Goal: Information Seeking & Learning: Check status

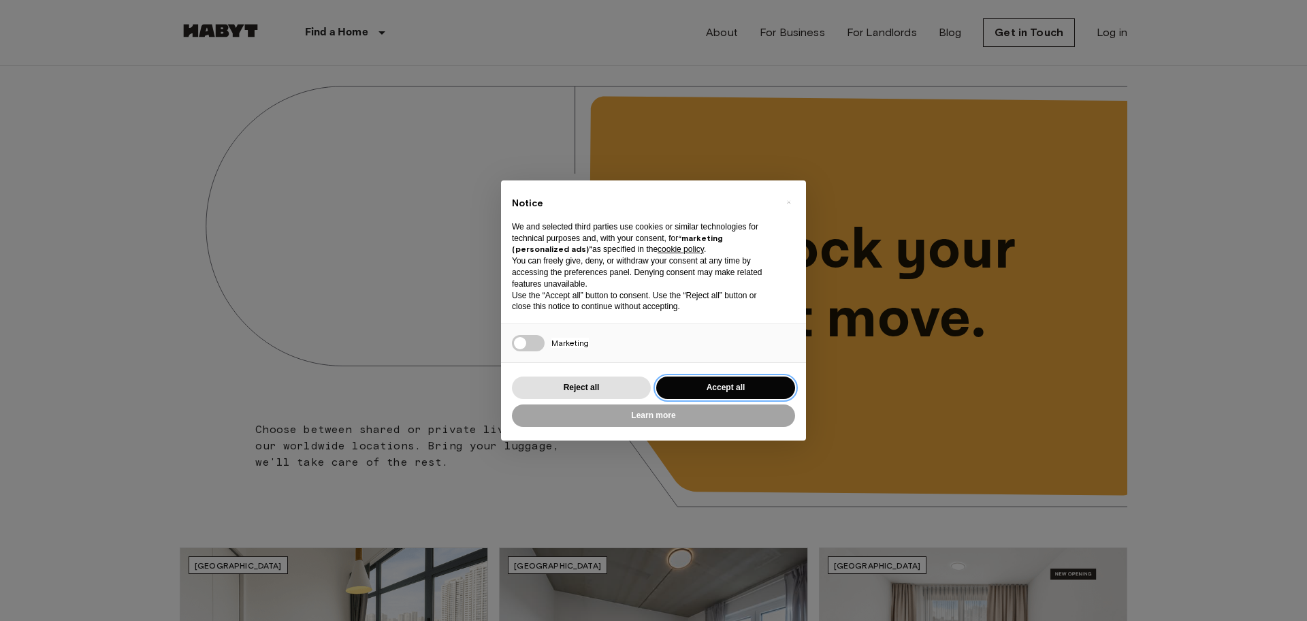
click at [716, 378] on button "Accept all" at bounding box center [725, 388] width 139 height 22
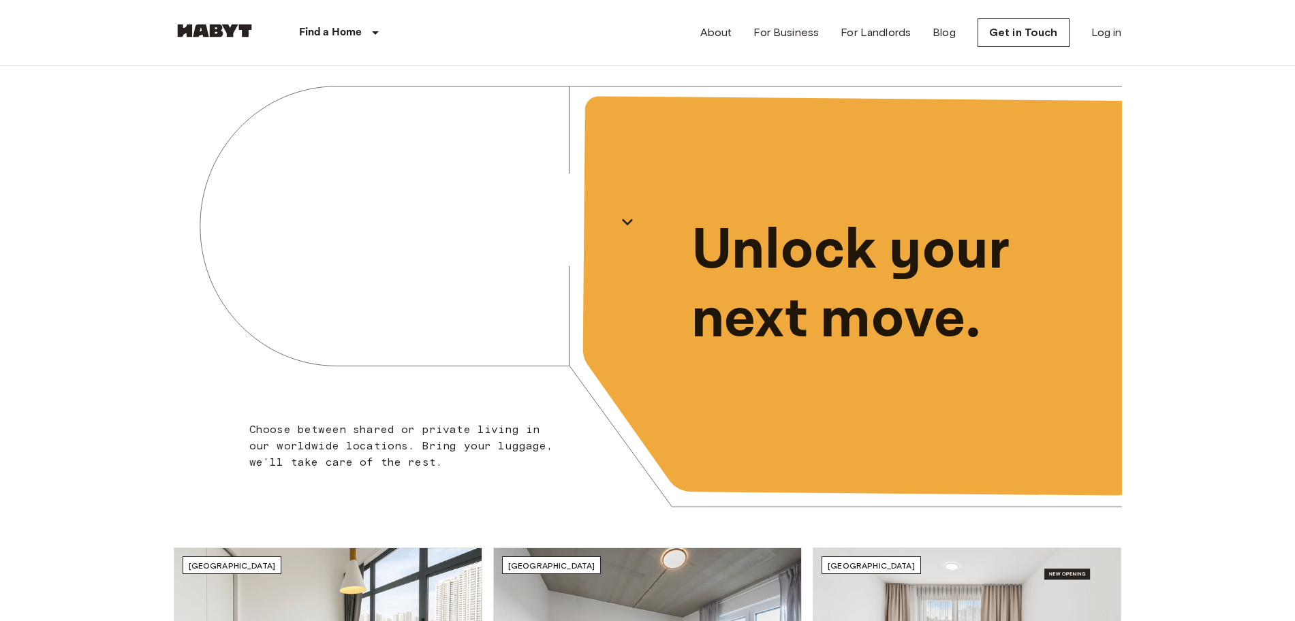
click at [1100, 42] on div "About For Business For Landlords Blog Get in Touch Log in" at bounding box center [911, 32] width 422 height 65
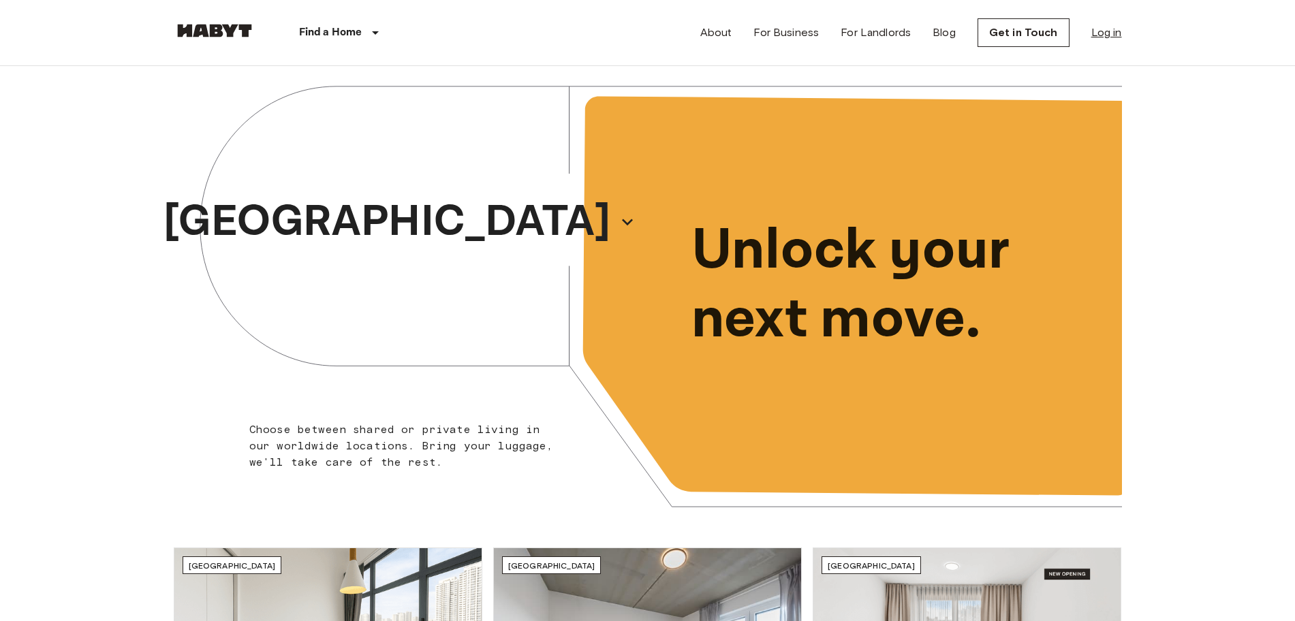
click at [1106, 26] on link "Log in" at bounding box center [1106, 33] width 31 height 16
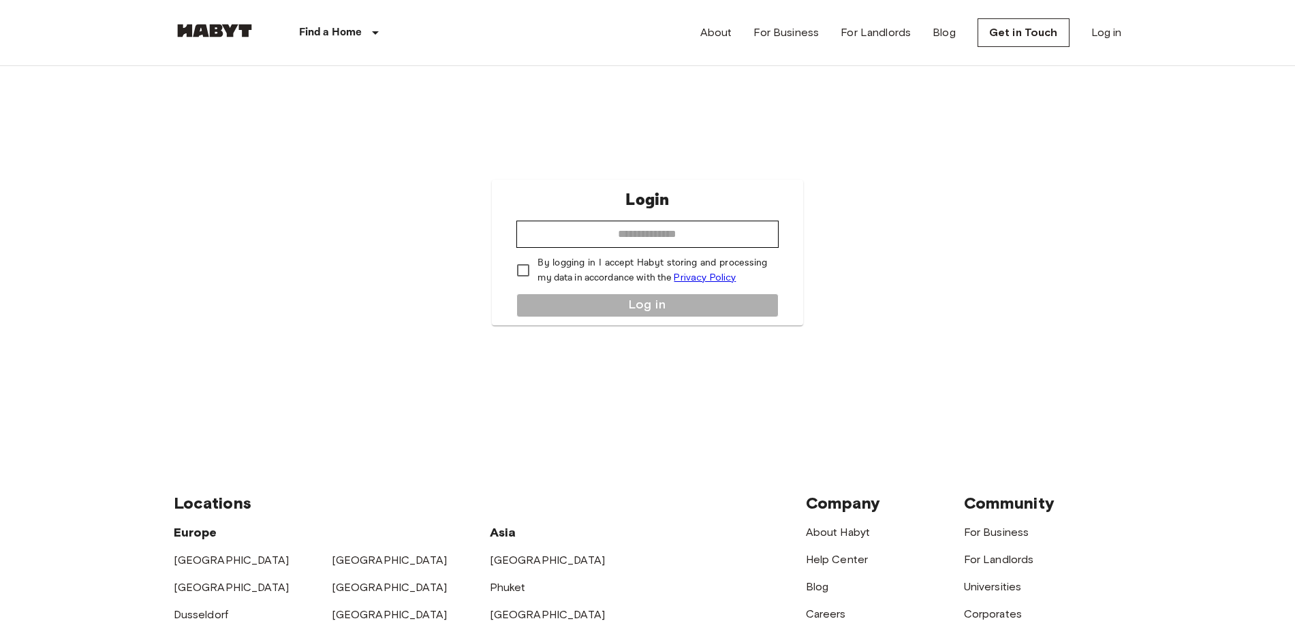
click at [612, 217] on div "Login ​ By logging in I accept Habyt storing and processing my data in accordan…" at bounding box center [647, 253] width 311 height 146
click at [609, 233] on input "email" at bounding box center [646, 234] width 261 height 27
type input "**********"
click at [646, 316] on div "**********" at bounding box center [647, 253] width 311 height 146
click at [630, 308] on button "Log in" at bounding box center [646, 306] width 261 height 24
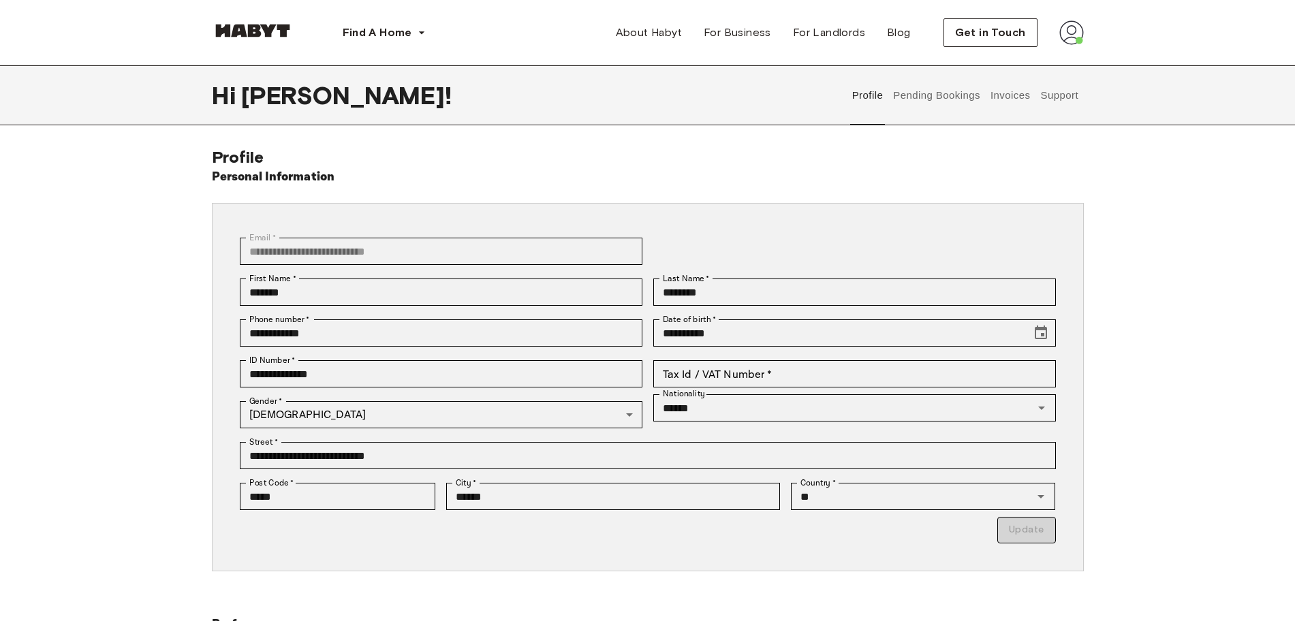
click at [1075, 97] on button "Support" at bounding box center [1059, 95] width 42 height 60
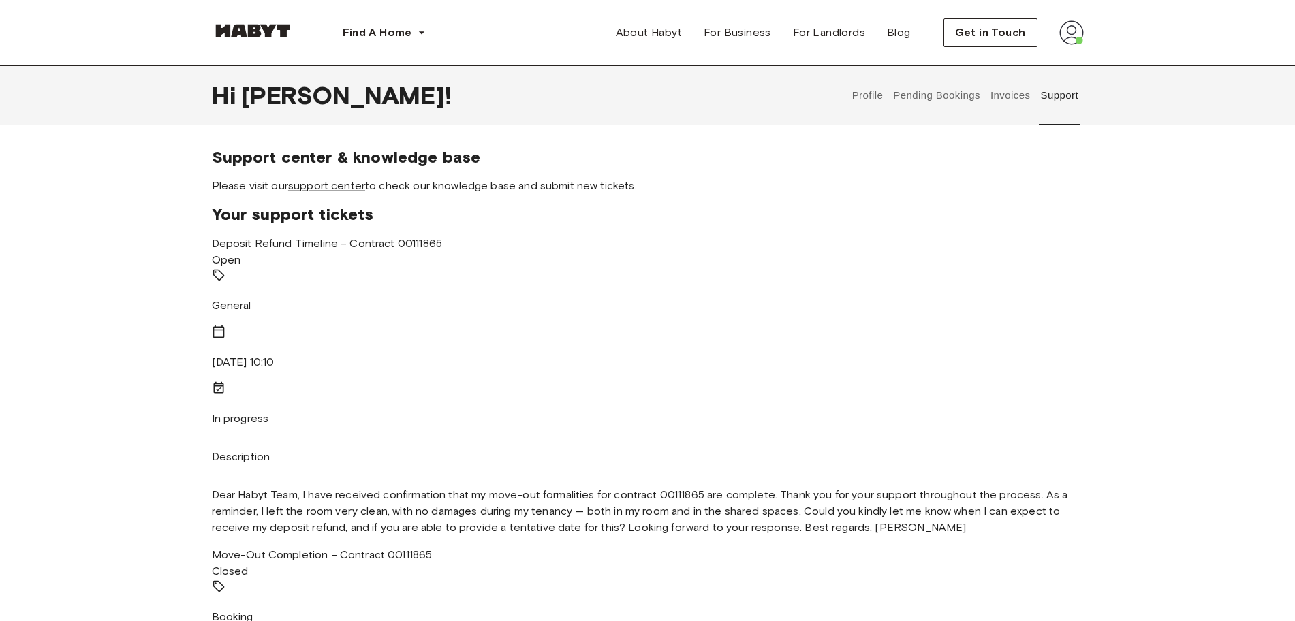
drag, startPoint x: 323, startPoint y: 454, endPoint x: 219, endPoint y: 257, distance: 222.4
click at [219, 257] on div "Deposit Refund Timeline – Contract 00111865 Open General 8 Sep 2025 10:10 In pr…" at bounding box center [648, 391] width 872 height 311
copy div "Deposit Refund Timeline – Contract 00111865 Open General 8 Sep 2025 10:10 In pr…"
click at [395, 205] on span "Your support tickets" at bounding box center [648, 214] width 872 height 20
click at [305, 189] on link "support center" at bounding box center [326, 185] width 77 height 13
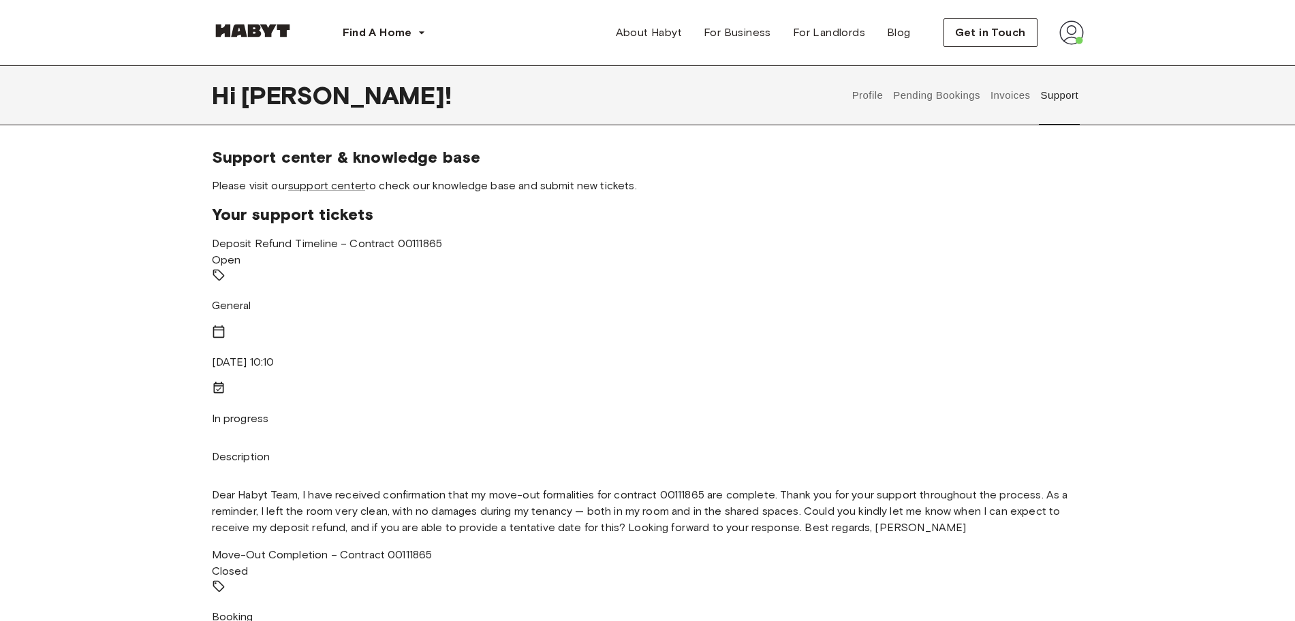
click at [1041, 99] on button "Support" at bounding box center [1059, 95] width 42 height 60
click at [1064, 95] on button "Support" at bounding box center [1059, 95] width 42 height 60
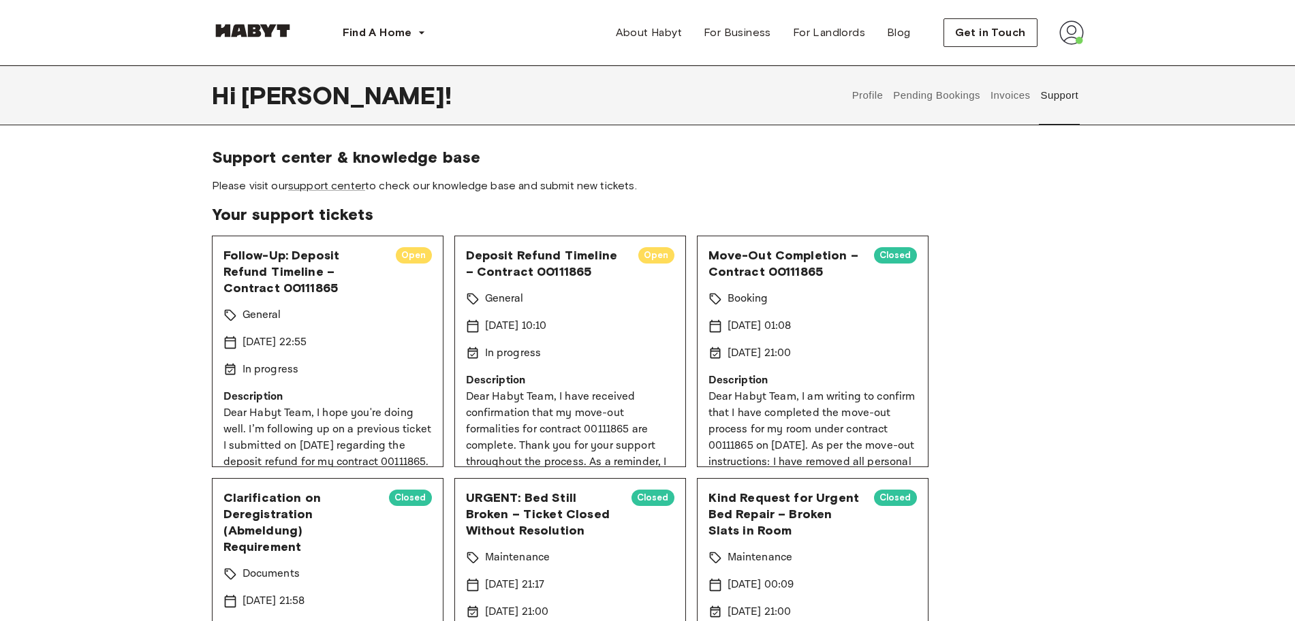
click at [1062, 39] on img at bounding box center [1071, 32] width 25 height 25
click at [967, 157] on span "Support center & knowledge base" at bounding box center [648, 157] width 872 height 20
click at [1036, 63] on span "Profile" at bounding box center [1030, 64] width 34 height 16
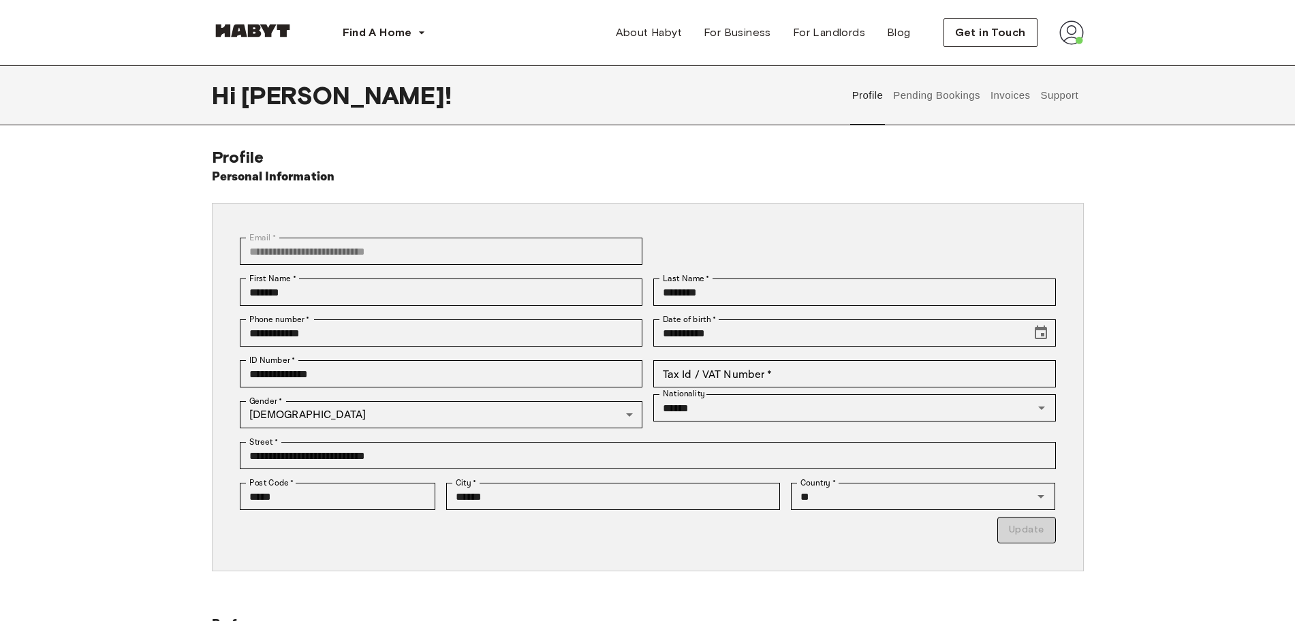
click at [931, 101] on button "Pending Bookings" at bounding box center [936, 95] width 91 height 60
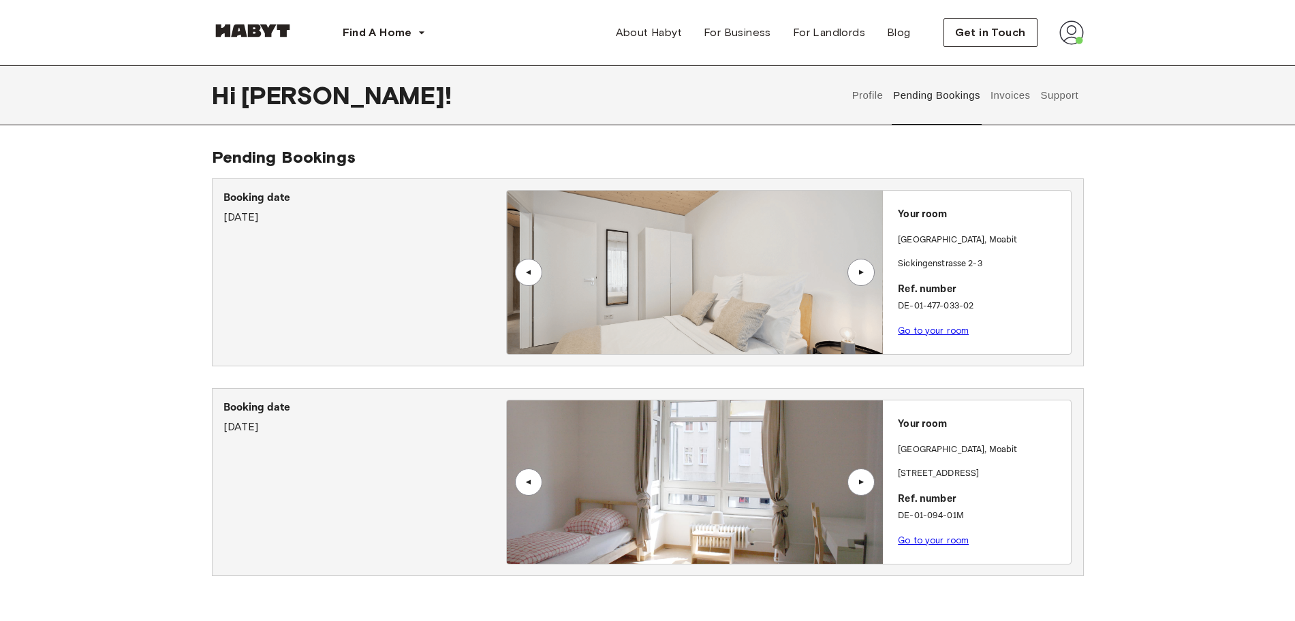
click at [1020, 94] on button "Invoices" at bounding box center [1009, 95] width 43 height 60
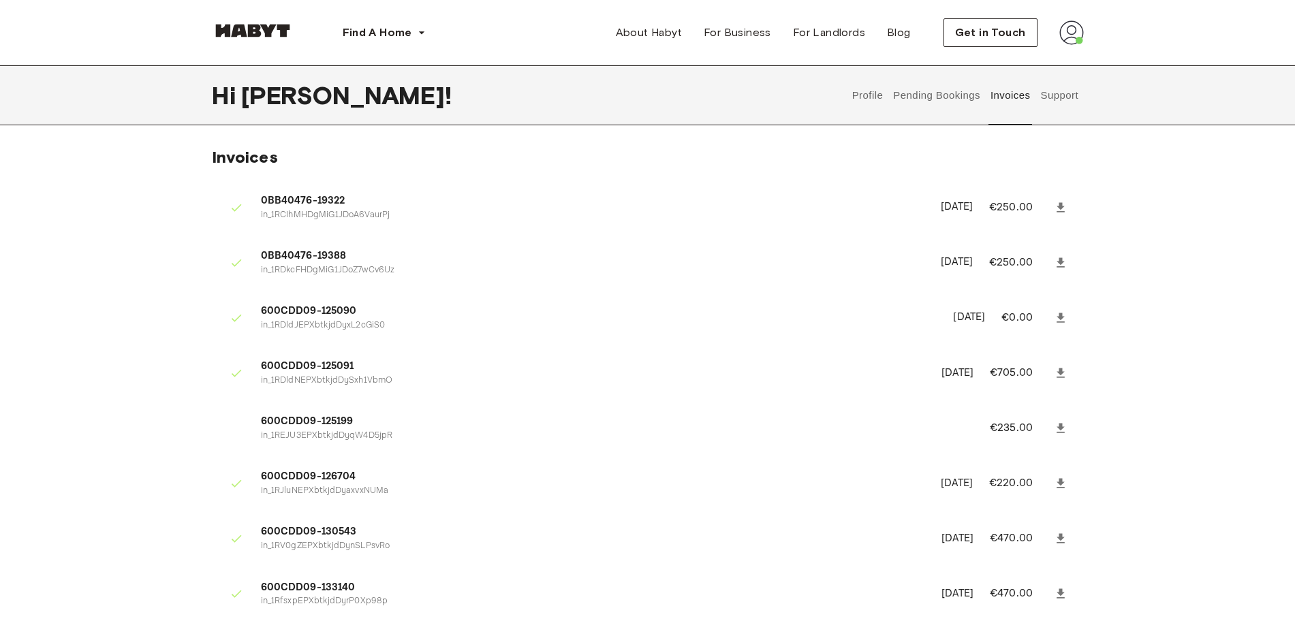
click at [959, 83] on button "Pending Bookings" at bounding box center [936, 95] width 91 height 60
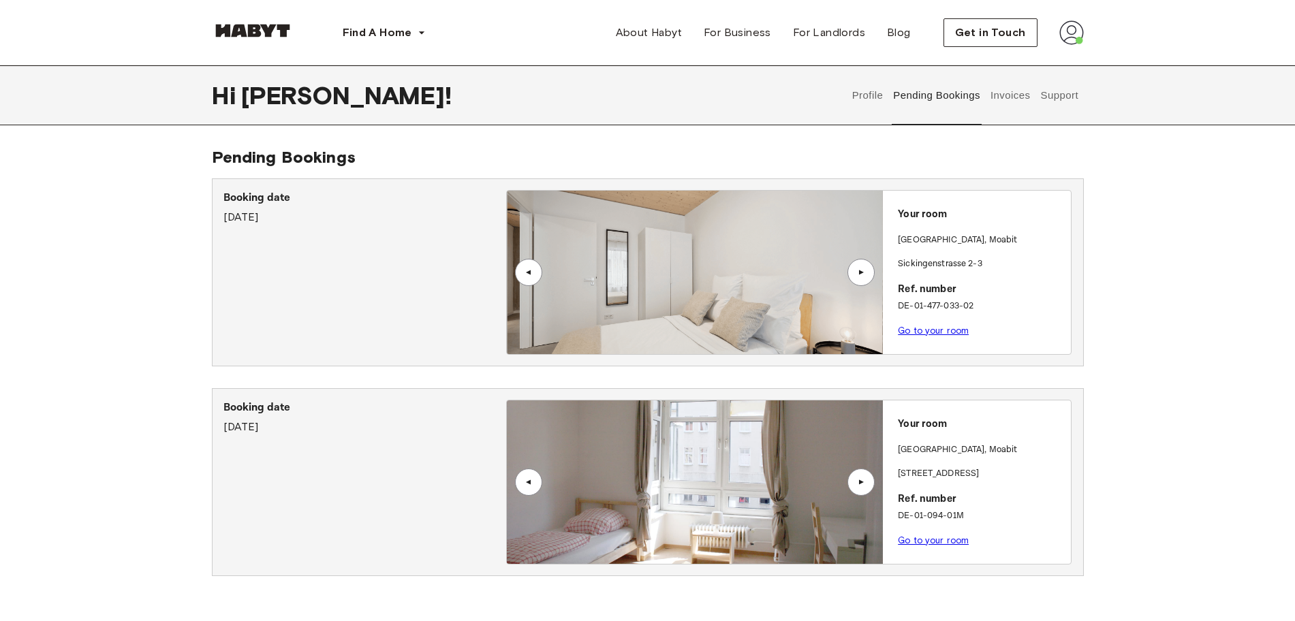
click at [863, 272] on div "▲" at bounding box center [861, 272] width 14 height 8
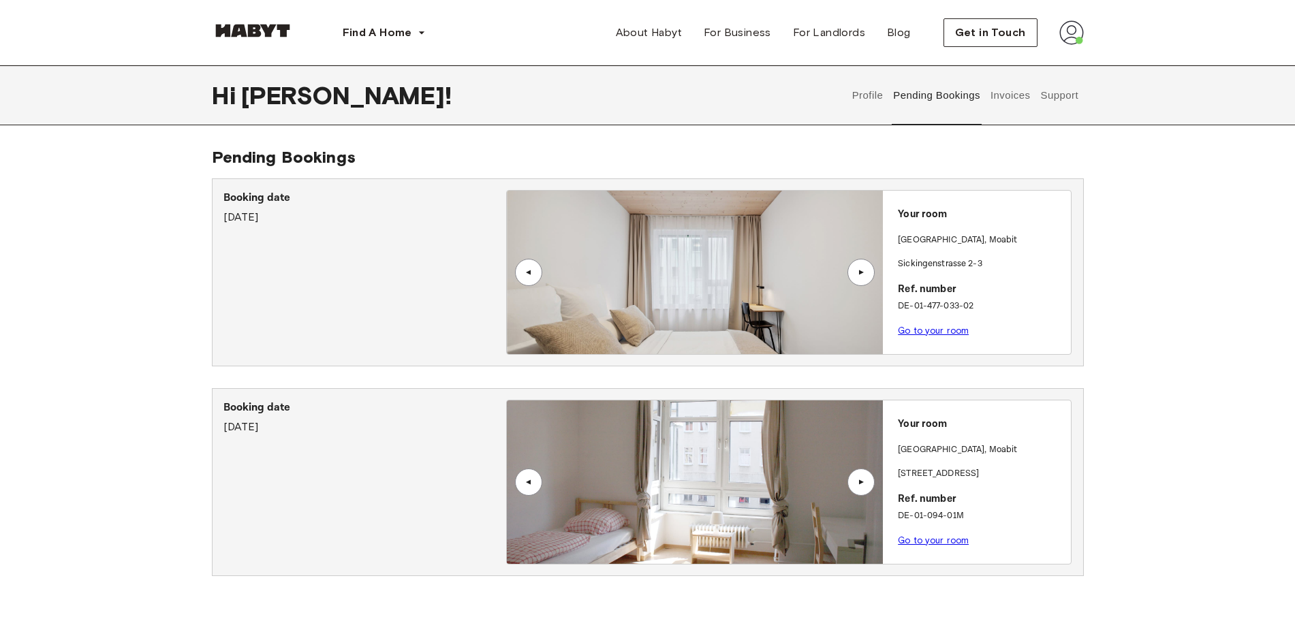
click at [863, 272] on div "▲" at bounding box center [861, 272] width 14 height 8
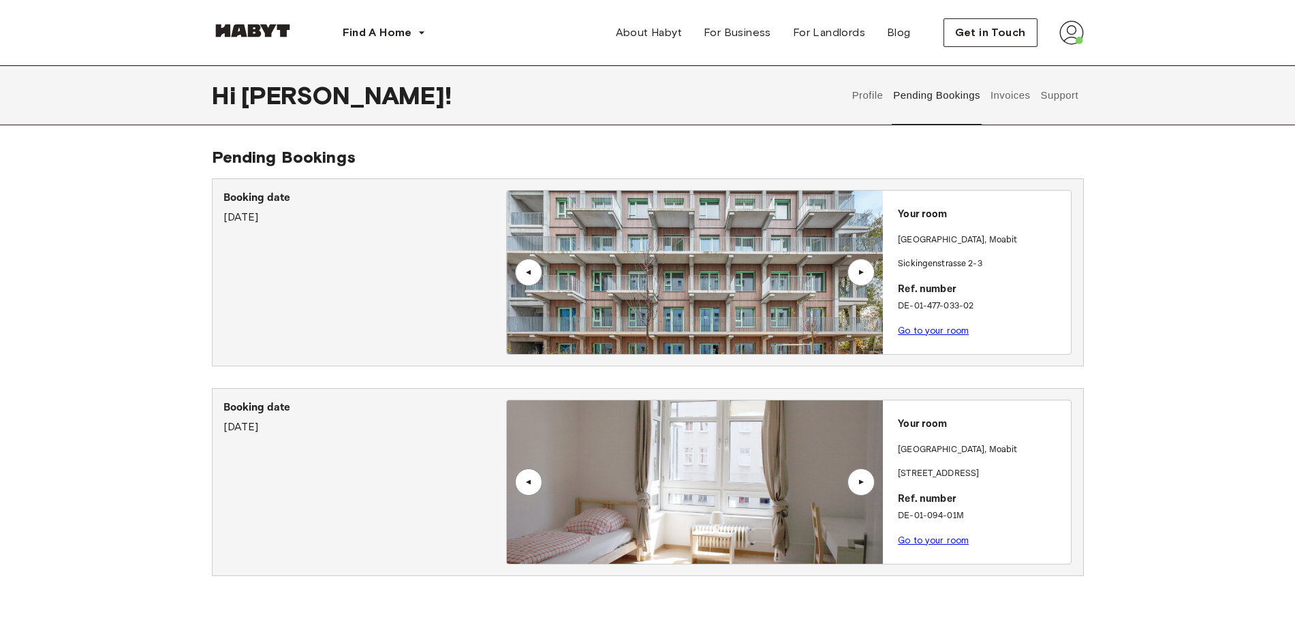
click at [863, 272] on div "▲" at bounding box center [861, 272] width 14 height 8
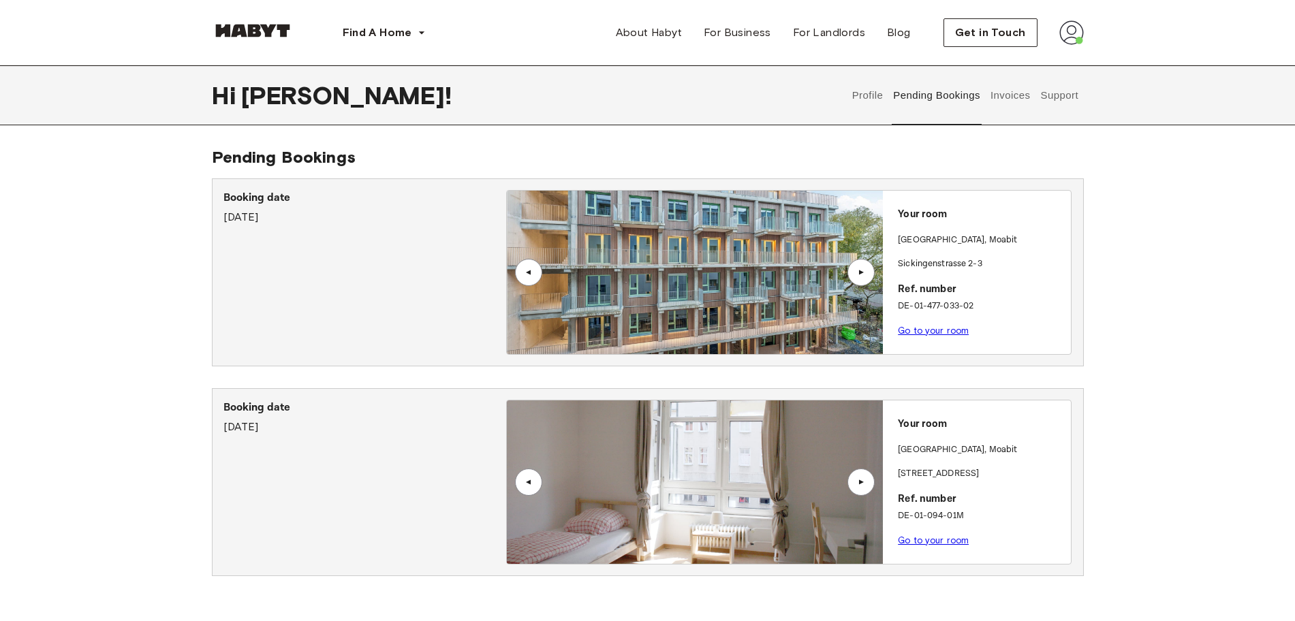
click at [863, 272] on div "▲" at bounding box center [861, 272] width 14 height 8
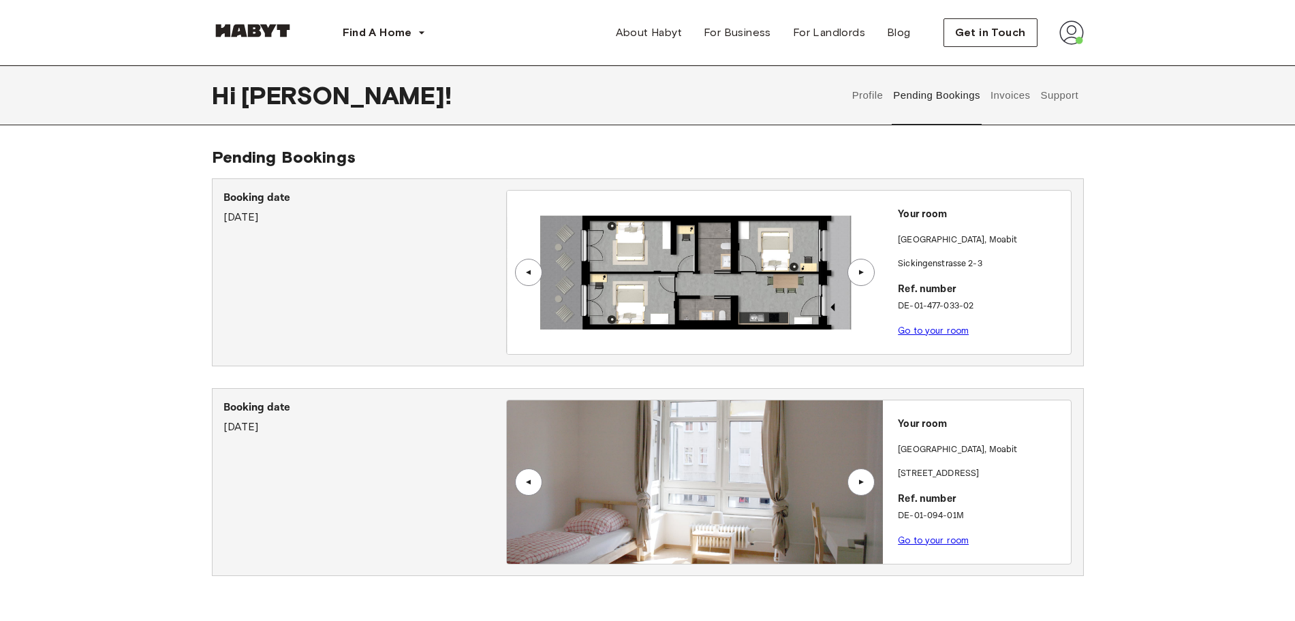
click at [521, 272] on div "▲" at bounding box center [528, 272] width 27 height 27
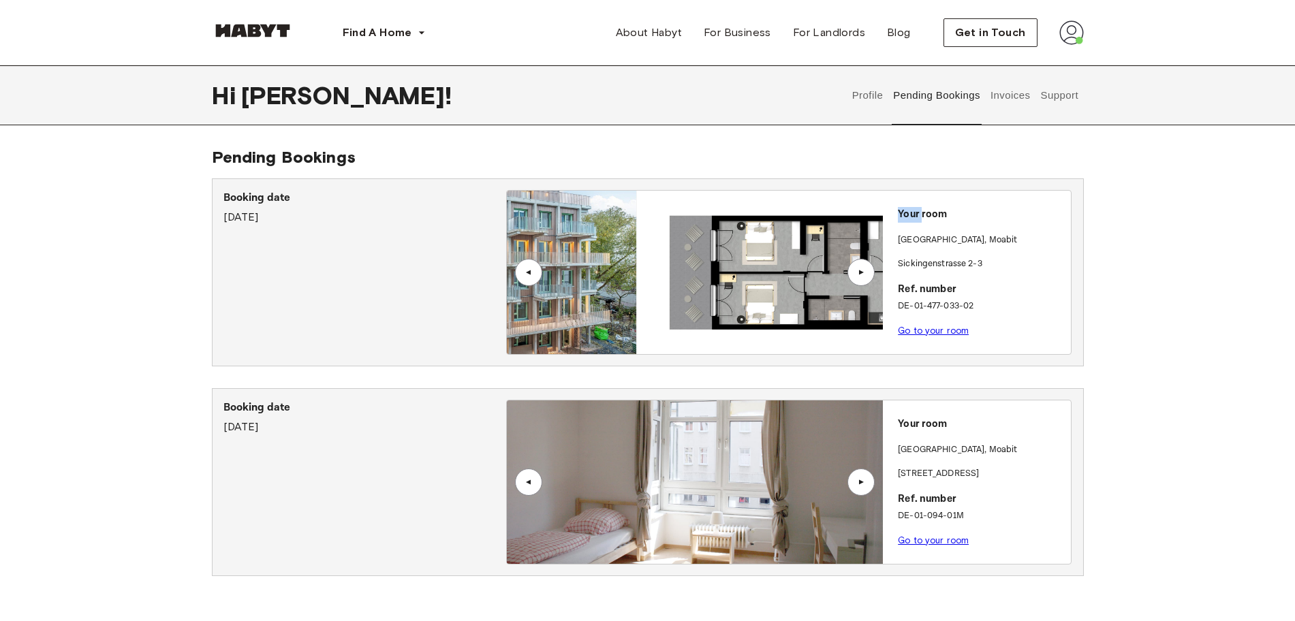
click at [521, 272] on div "▲" at bounding box center [528, 272] width 27 height 27
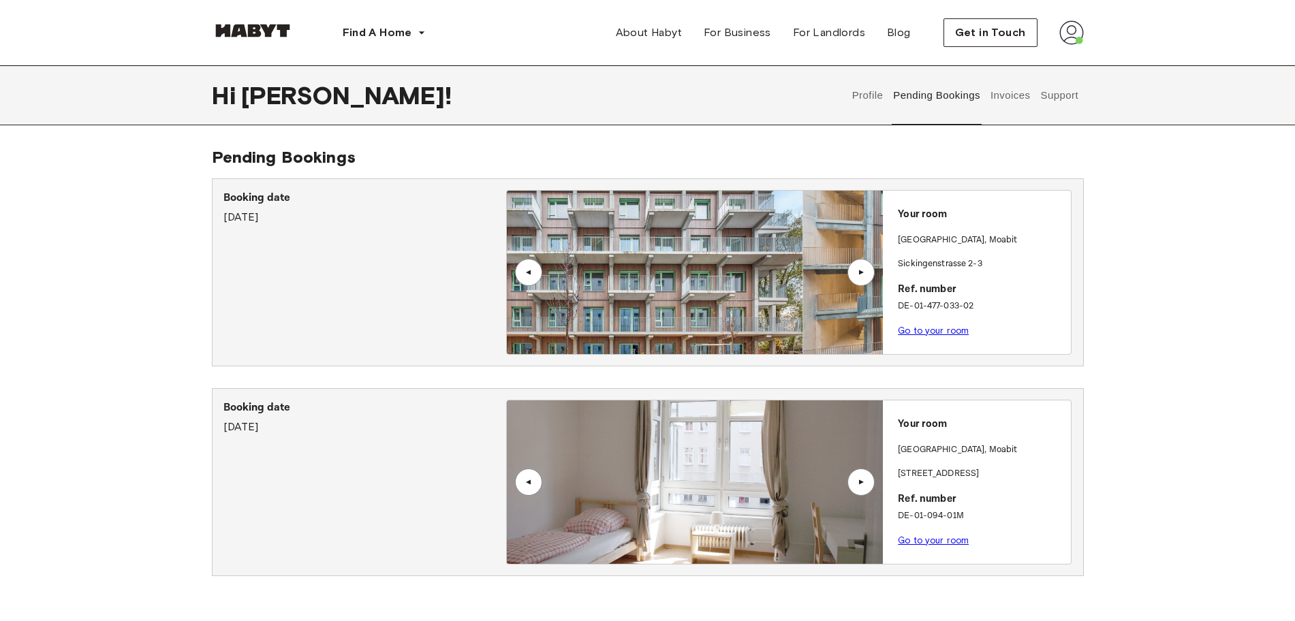
click at [521, 272] on div "▲" at bounding box center [528, 272] width 27 height 27
